Goal: Information Seeking & Learning: Learn about a topic

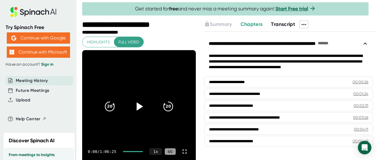
click at [140, 107] on icon at bounding box center [140, 106] width 6 height 8
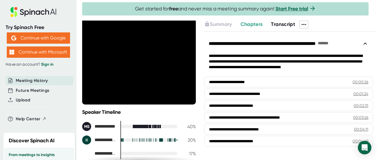
scroll to position [58, 0]
drag, startPoint x: 121, startPoint y: 127, endPoint x: 128, endPoint y: 127, distance: 7.6
click at [128, 127] on div at bounding box center [148, 125] width 57 height 3
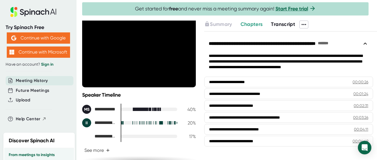
scroll to position [77, 0]
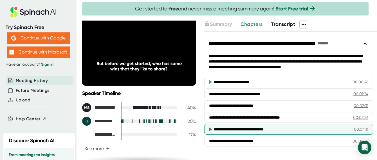
click at [210, 129] on icon at bounding box center [210, 129] width 3 height 4
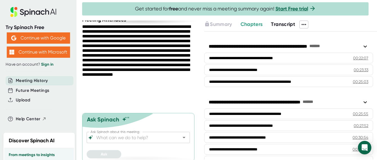
scroll to position [354, 0]
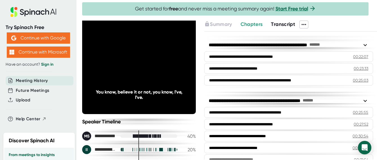
scroll to position [65, 0]
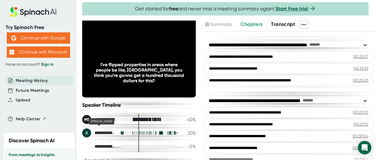
click at [85, 133] on div "II" at bounding box center [86, 132] width 9 height 9
click at [86, 134] on div "II" at bounding box center [86, 132] width 9 height 9
click at [87, 133] on div "II" at bounding box center [86, 132] width 9 height 9
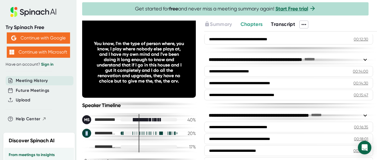
scroll to position [191, 0]
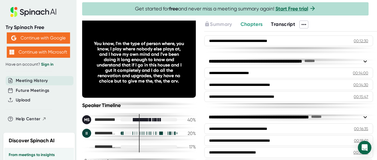
click at [122, 133] on div at bounding box center [148, 132] width 57 height 3
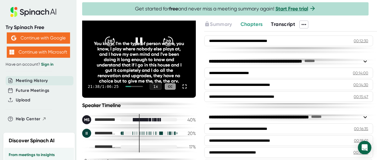
click at [139, 41] on div "You know, I'm the type of person where, you know, I play where nobody else play…" at bounding box center [138, 62] width 91 height 43
click at [138, 39] on icon at bounding box center [139, 41] width 14 height 14
